Goal: Information Seeking & Learning: Learn about a topic

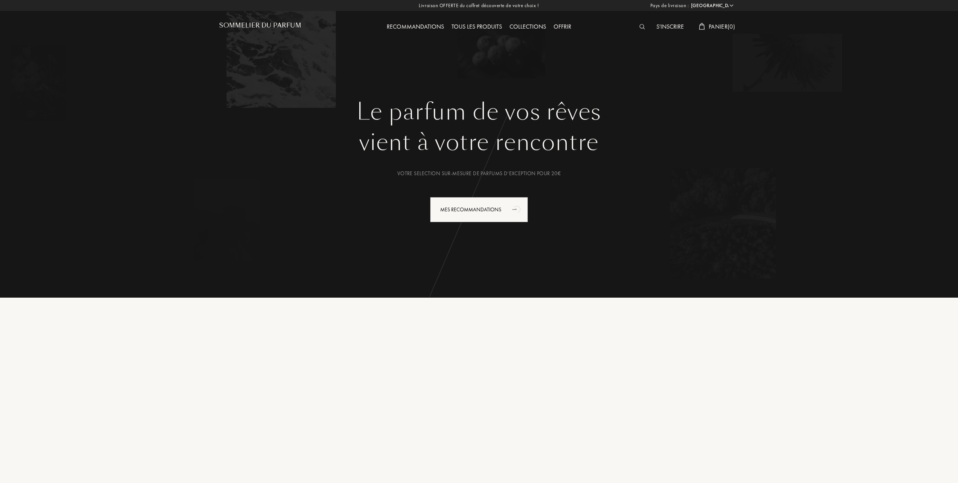
select select "FR"
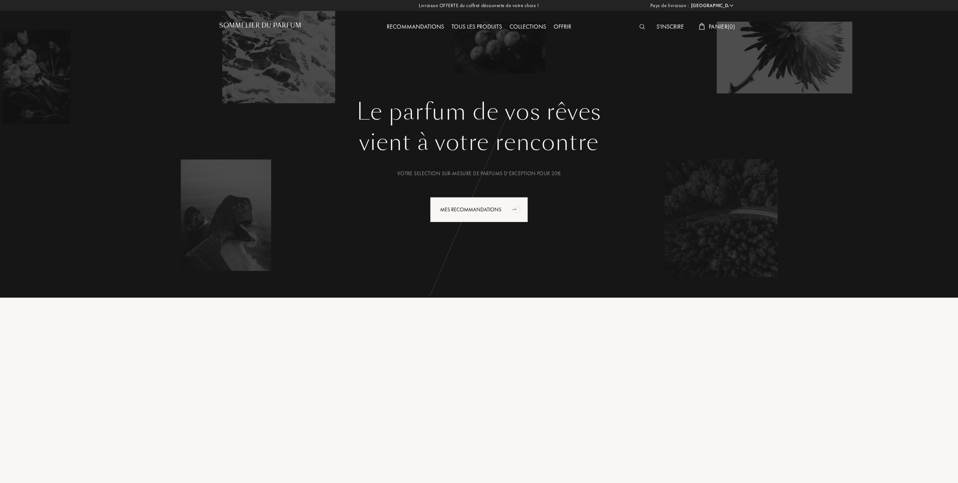
click at [482, 26] on div "Tous les produits" at bounding box center [477, 27] width 58 height 10
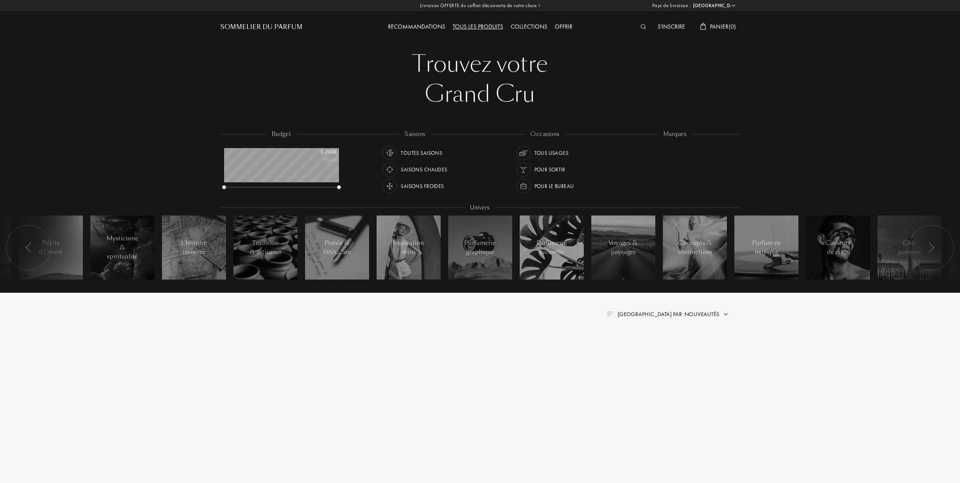
select select "FR"
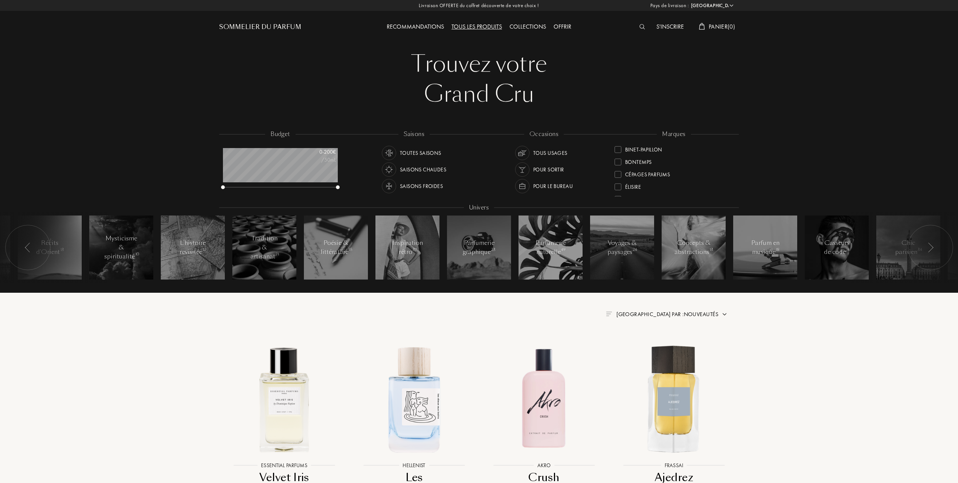
scroll to position [100, 0]
click at [618, 184] on div at bounding box center [617, 186] width 7 height 7
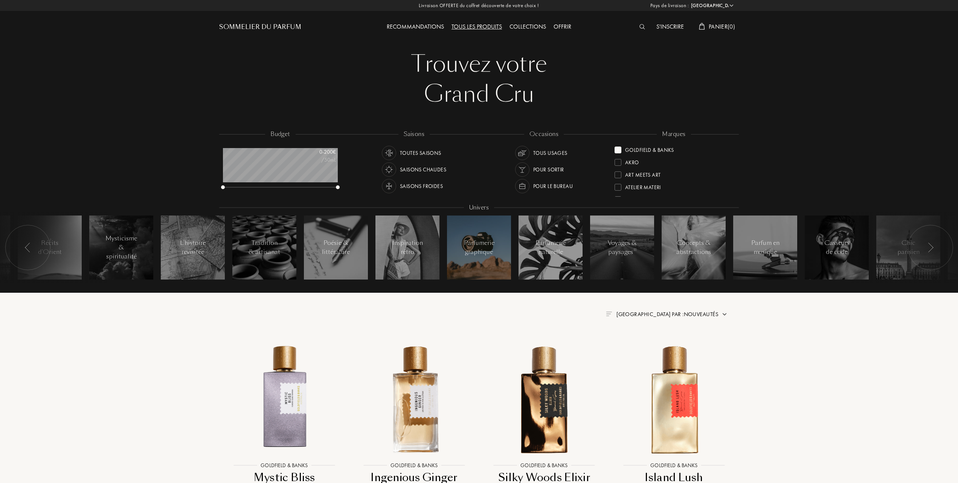
scroll to position [50, 0]
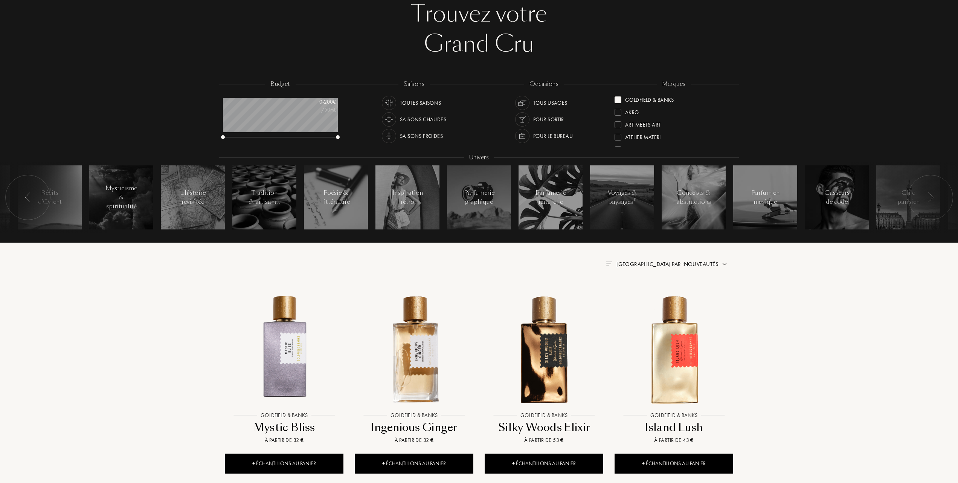
click at [669, 261] on span "Trier par : Nouveautés" at bounding box center [667, 264] width 102 height 8
click at [648, 294] on div at bounding box center [648, 296] width 5 height 5
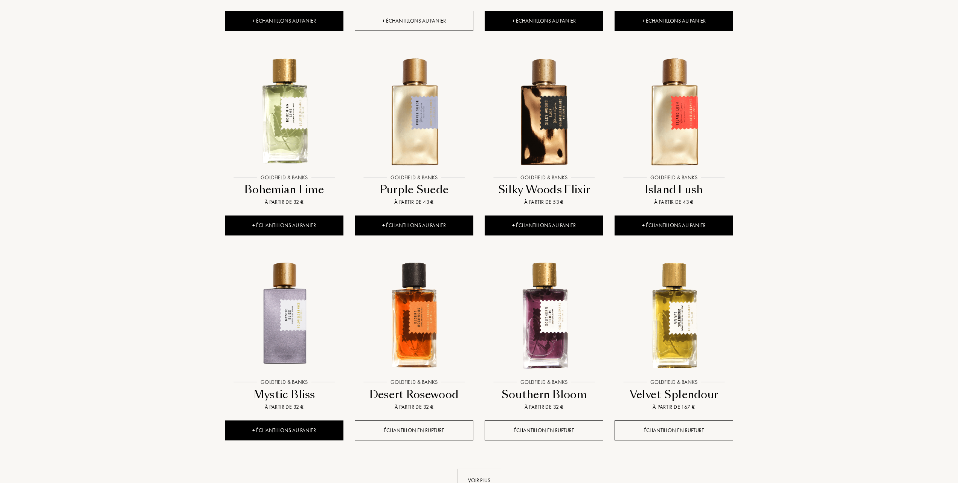
scroll to position [502, 0]
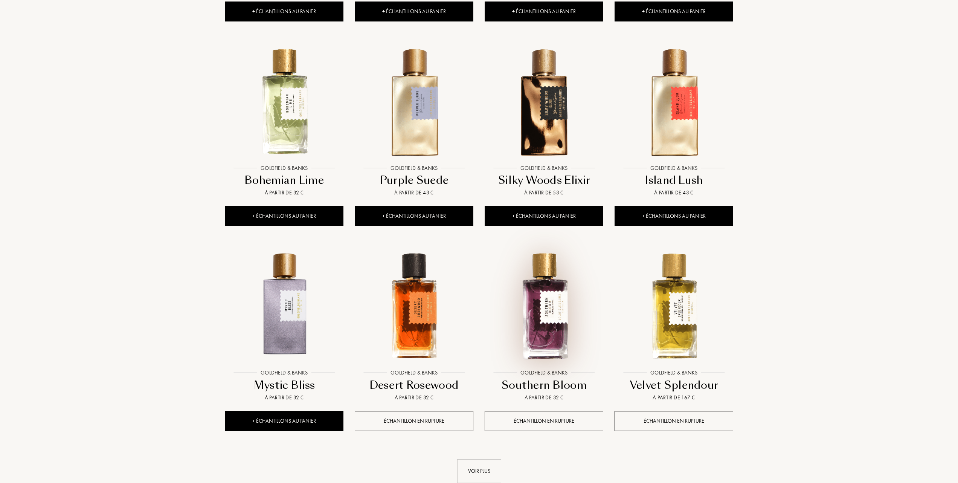
click at [544, 319] on img at bounding box center [543, 305] width 117 height 117
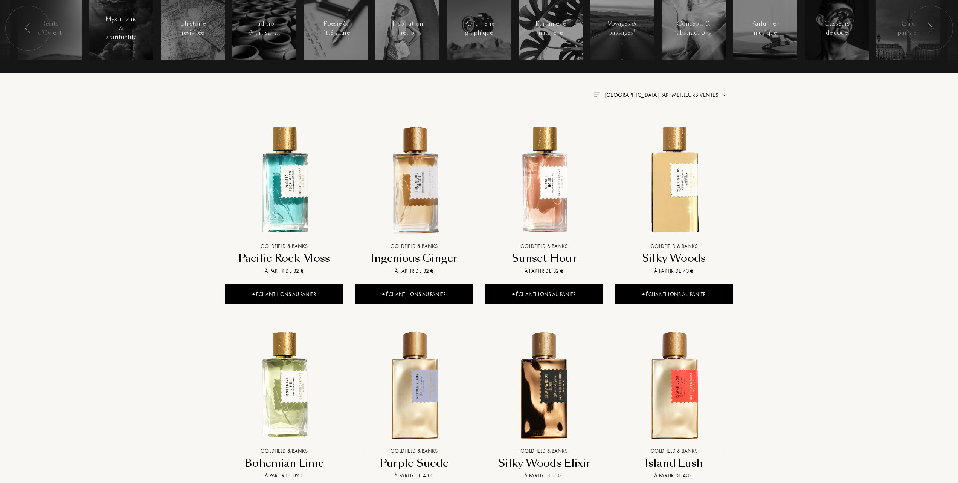
scroll to position [151, 0]
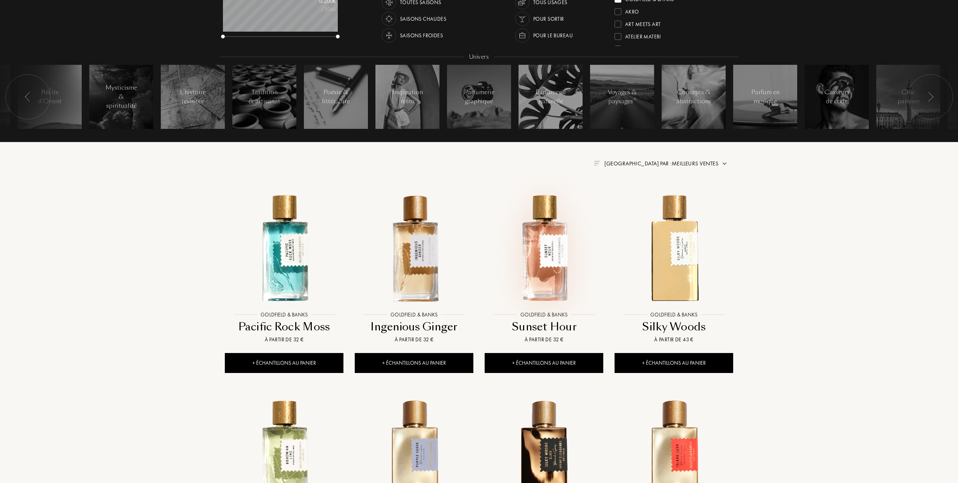
click at [548, 253] on img at bounding box center [543, 247] width 117 height 117
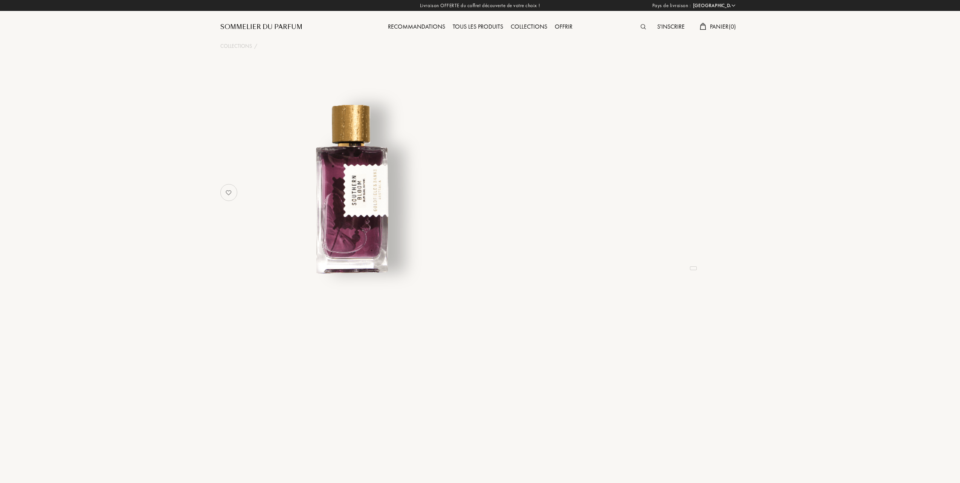
select select "FR"
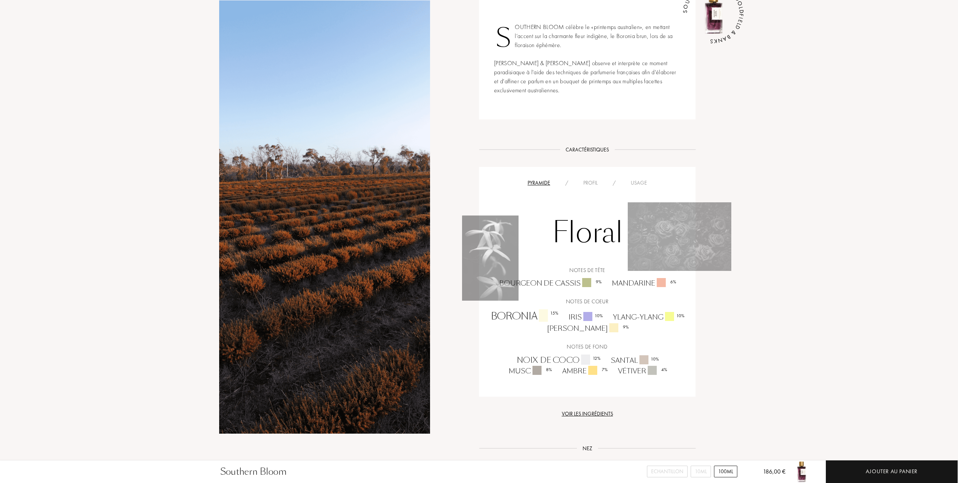
scroll to position [351, 0]
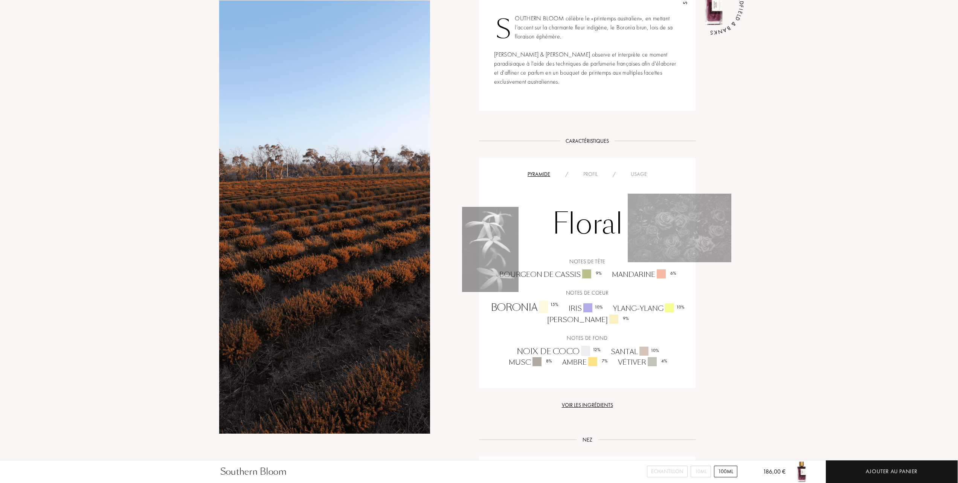
click at [640, 170] on div "Usage" at bounding box center [638, 174] width 31 height 8
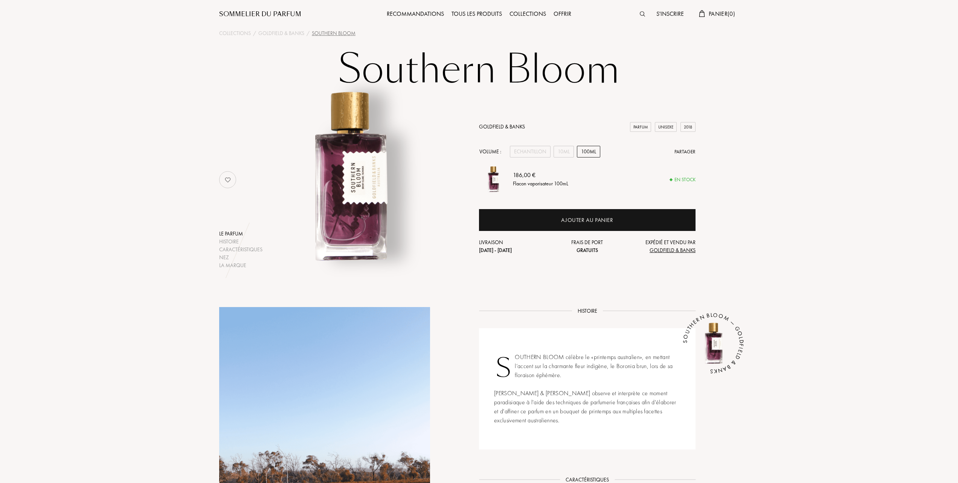
scroll to position [0, 0]
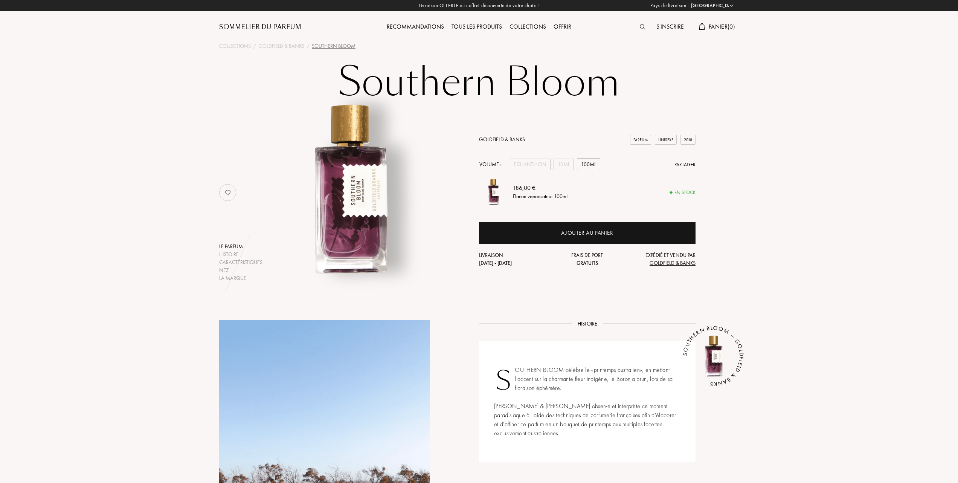
click at [498, 137] on link "Goldfield & Banks" at bounding box center [502, 139] width 46 height 7
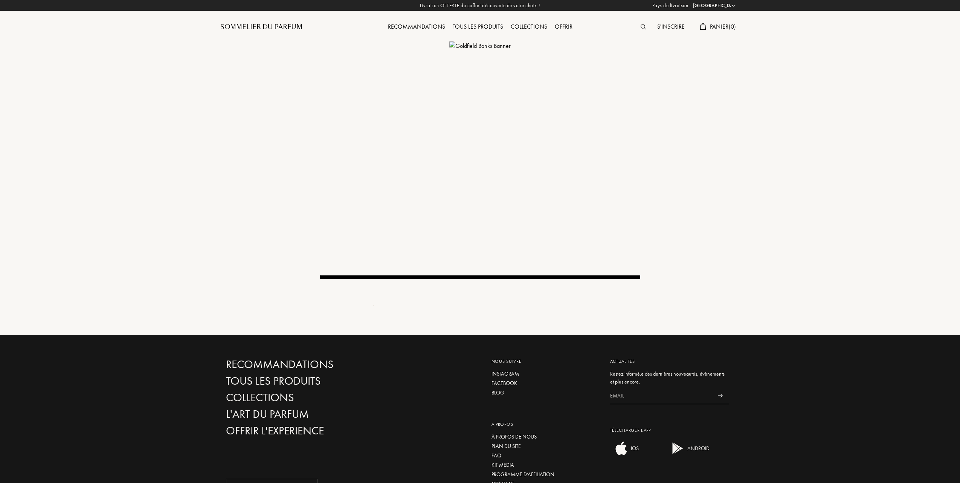
select select "FR"
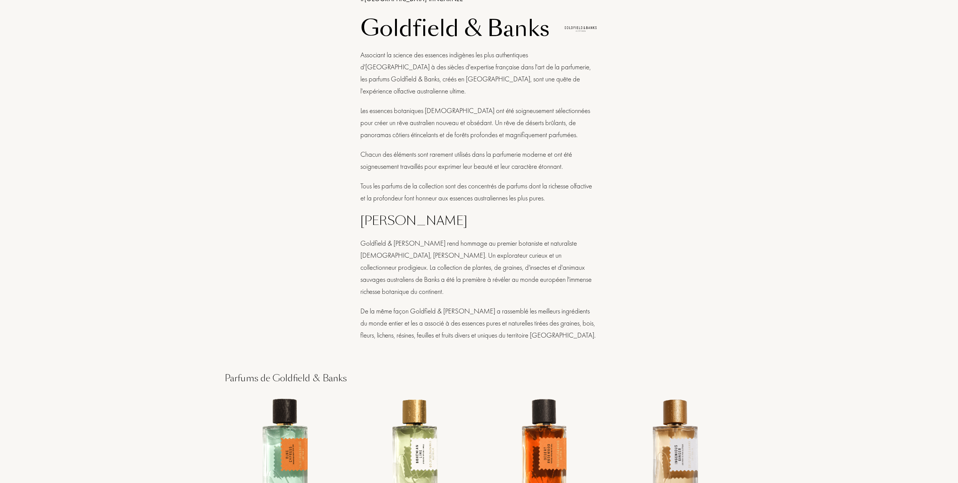
scroll to position [452, 0]
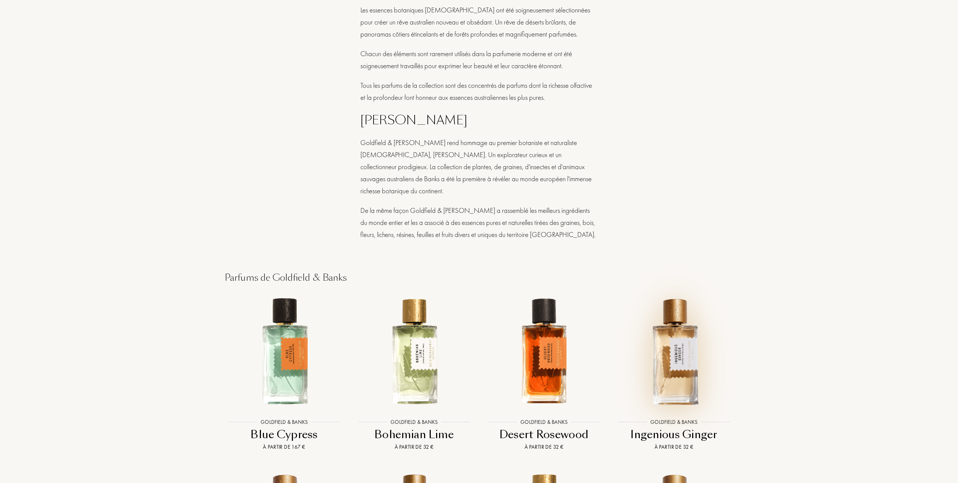
click at [678, 319] on img at bounding box center [673, 351] width 117 height 117
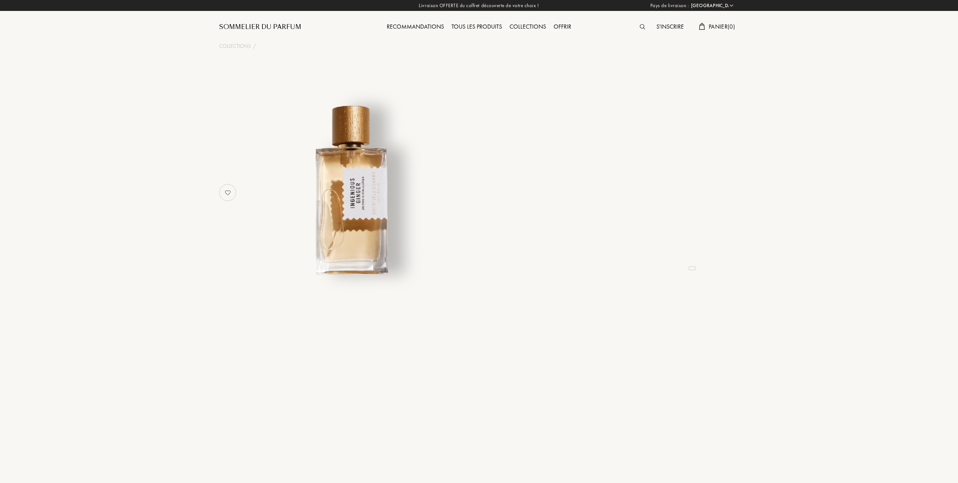
select select "FR"
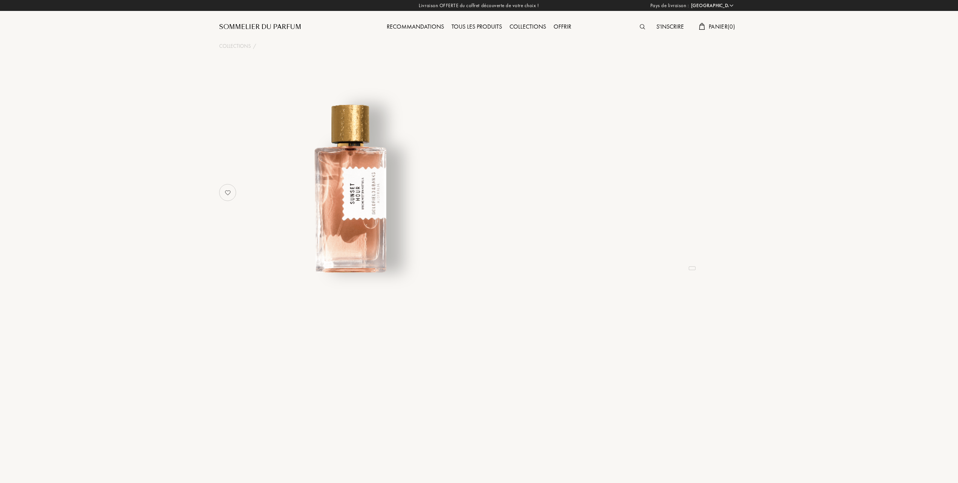
select select "FR"
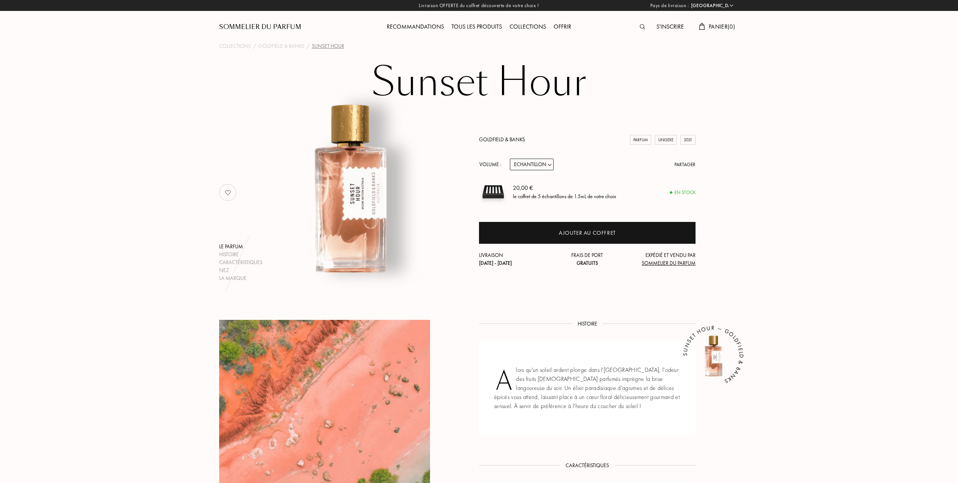
click at [550, 165] on select "Echantillon 10mL 50mL 100mL" at bounding box center [532, 165] width 44 height 12
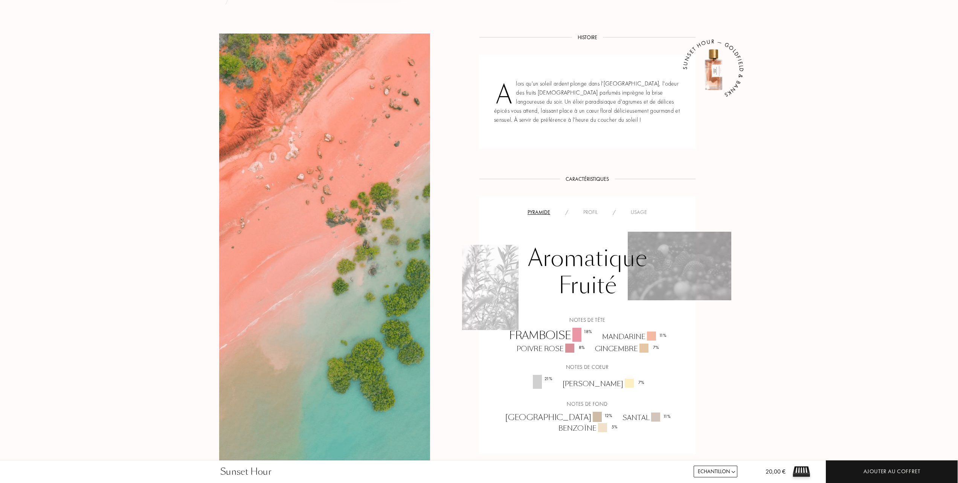
scroll to position [301, 0]
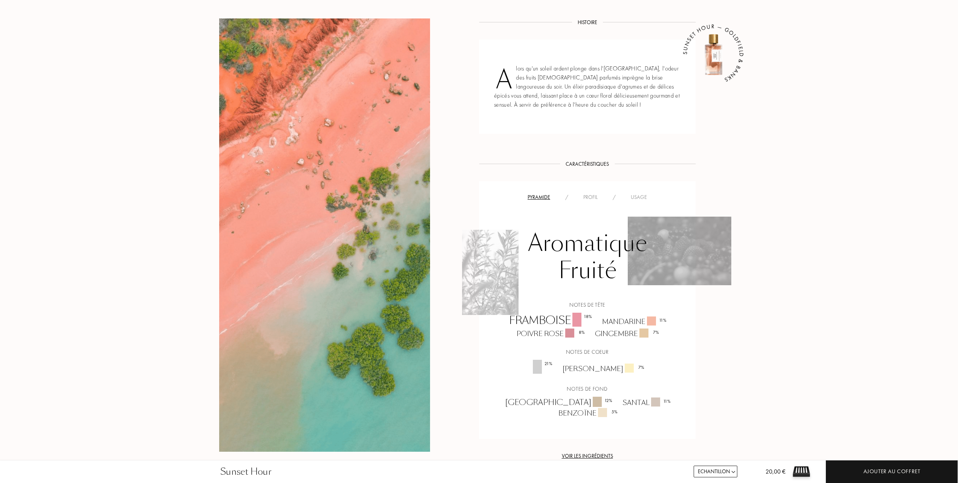
click at [640, 197] on div "Usage" at bounding box center [638, 197] width 31 height 8
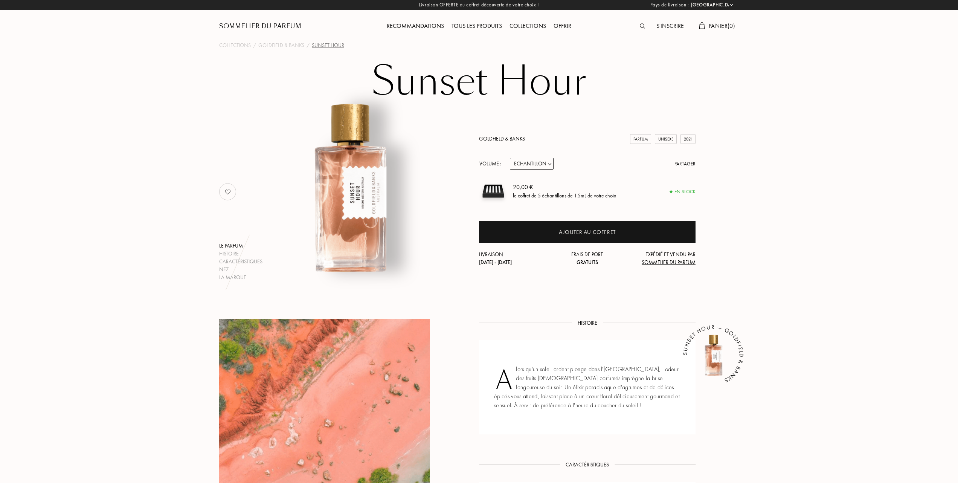
scroll to position [0, 0]
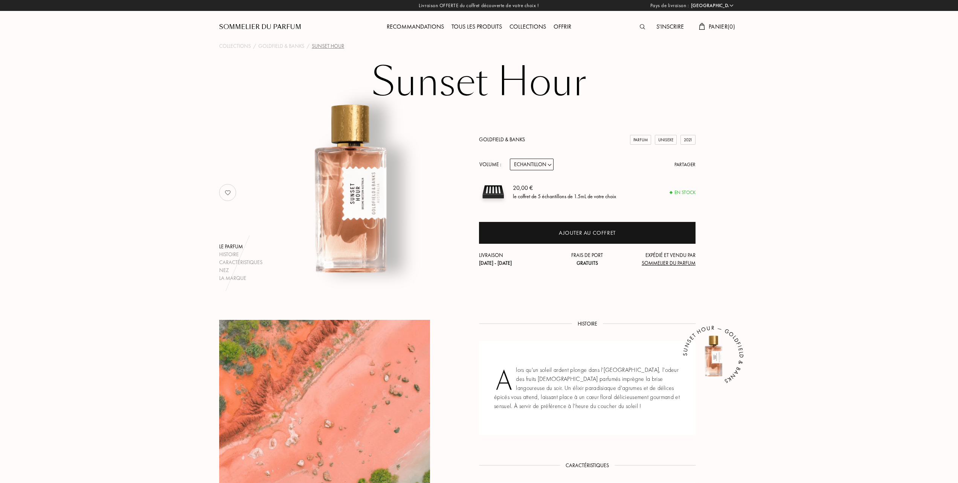
click at [499, 136] on link "Goldfield & Banks" at bounding box center [502, 139] width 46 height 7
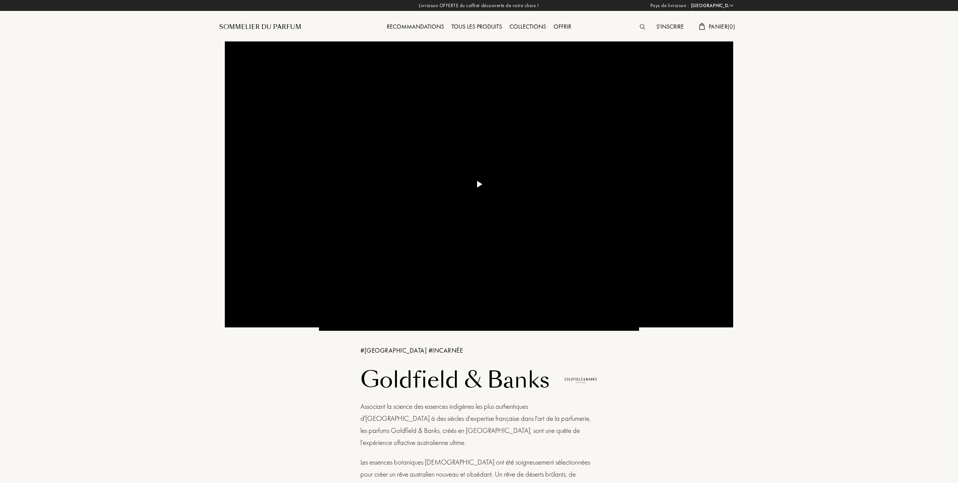
select select "FR"
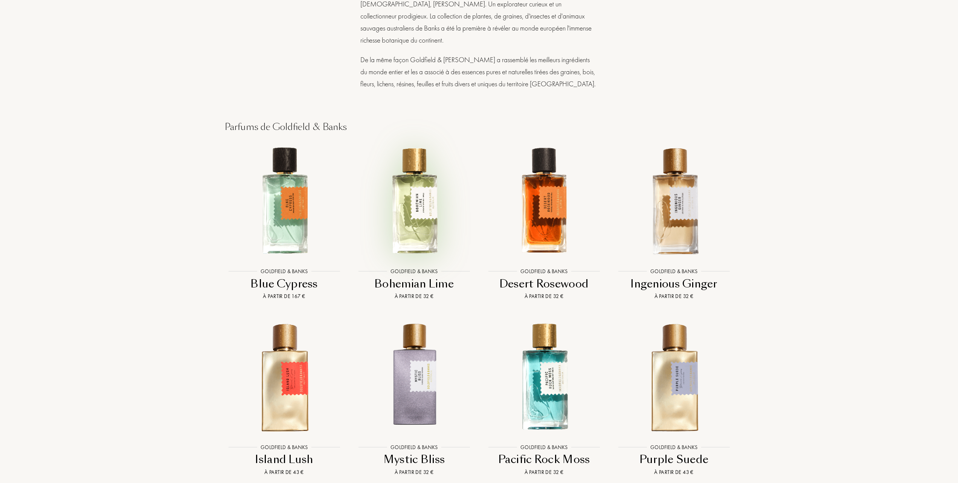
scroll to position [652, 0]
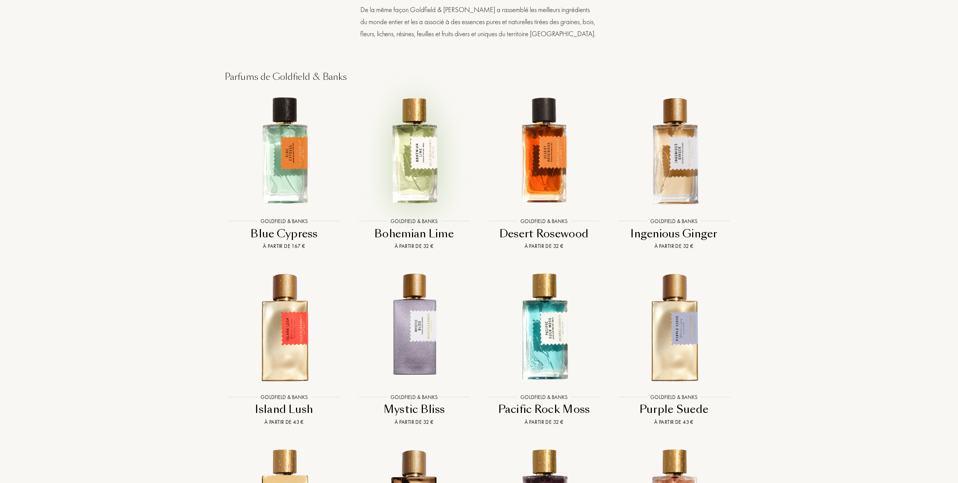
click at [423, 152] on img at bounding box center [413, 150] width 117 height 117
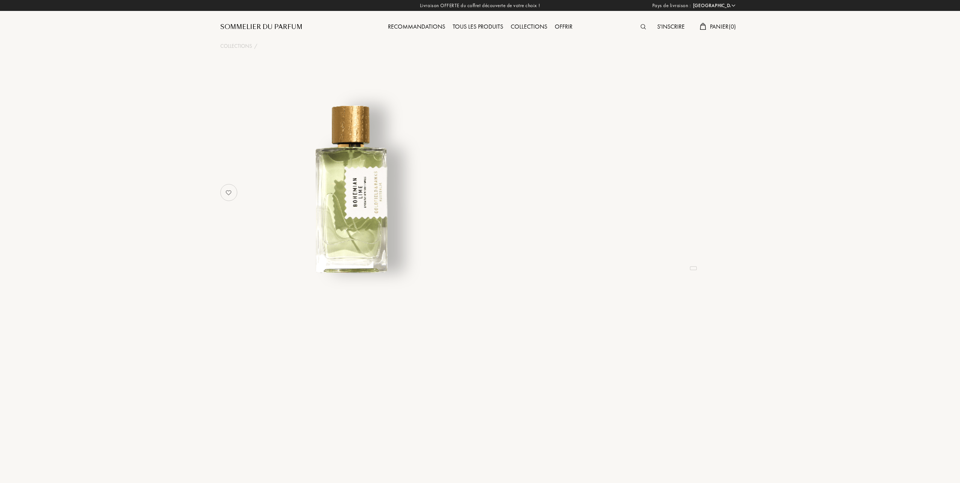
select select "FR"
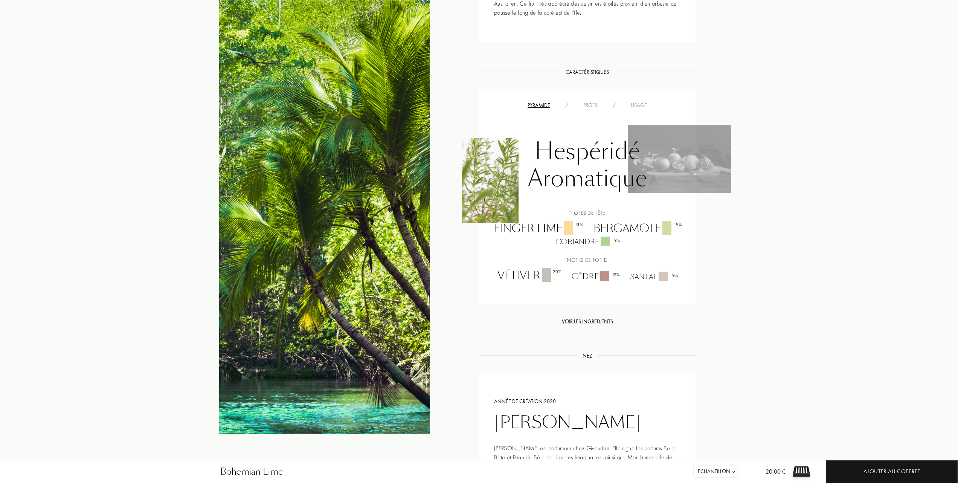
scroll to position [401, 0]
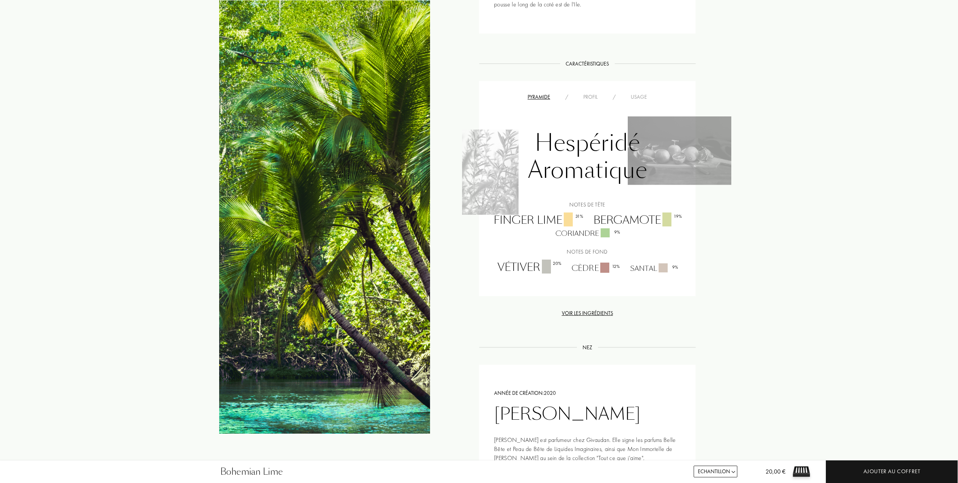
click at [643, 97] on div "Usage" at bounding box center [638, 97] width 31 height 8
